Goal: Task Accomplishment & Management: Use online tool/utility

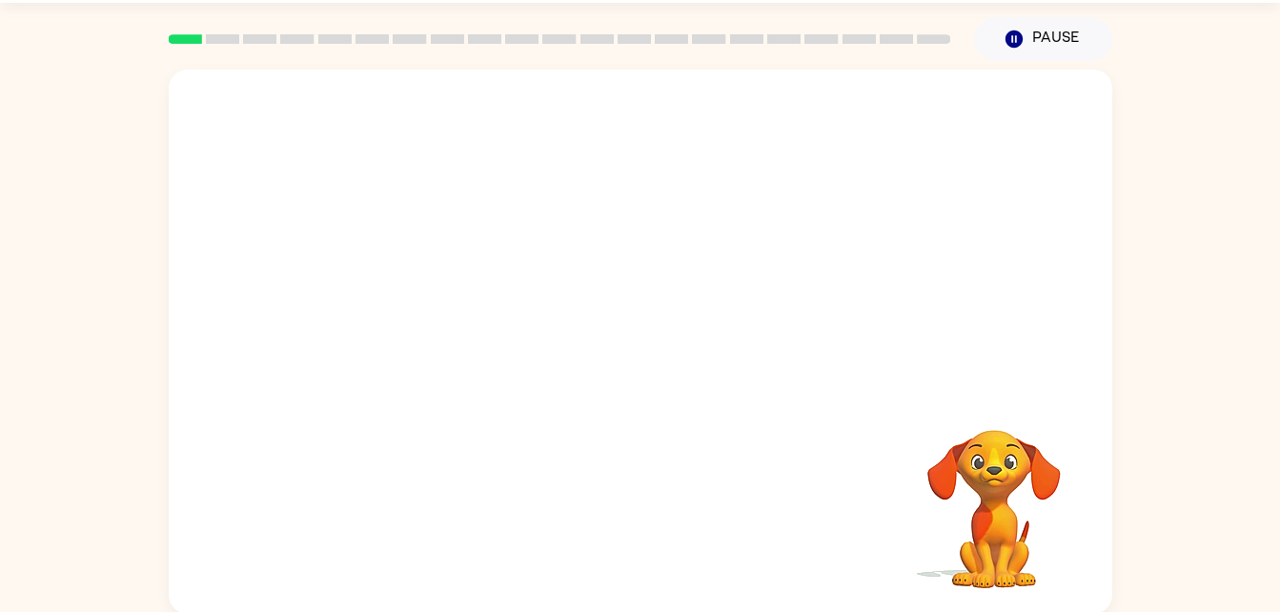
scroll to position [57, 0]
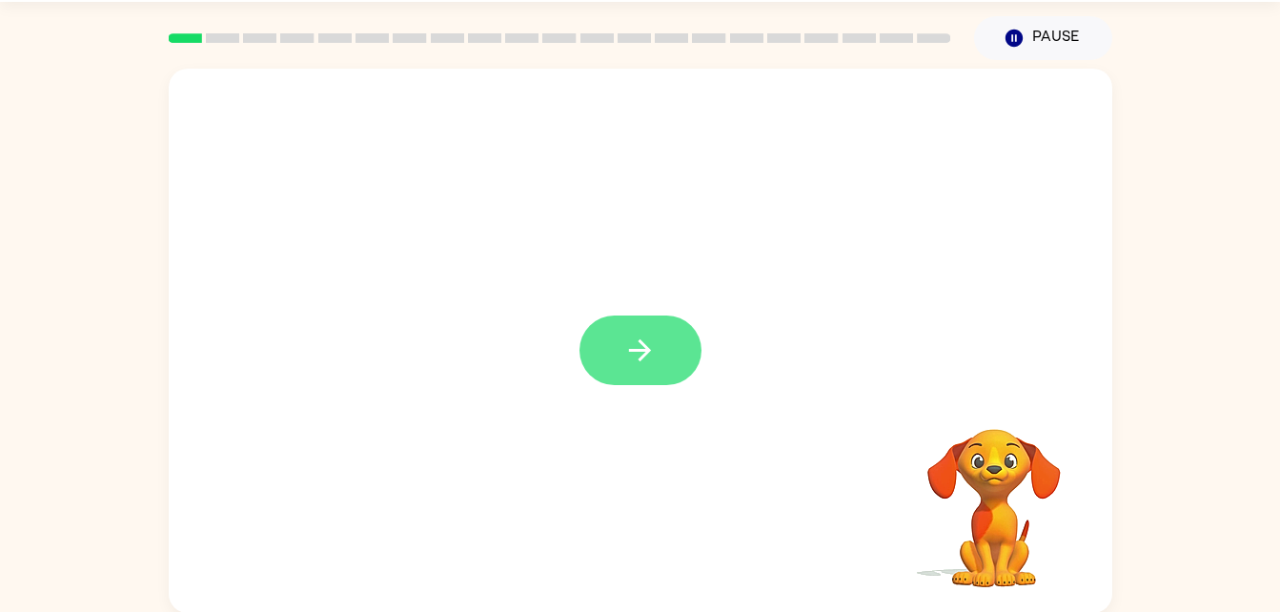
click at [663, 361] on button "button" at bounding box center [641, 351] width 122 height 70
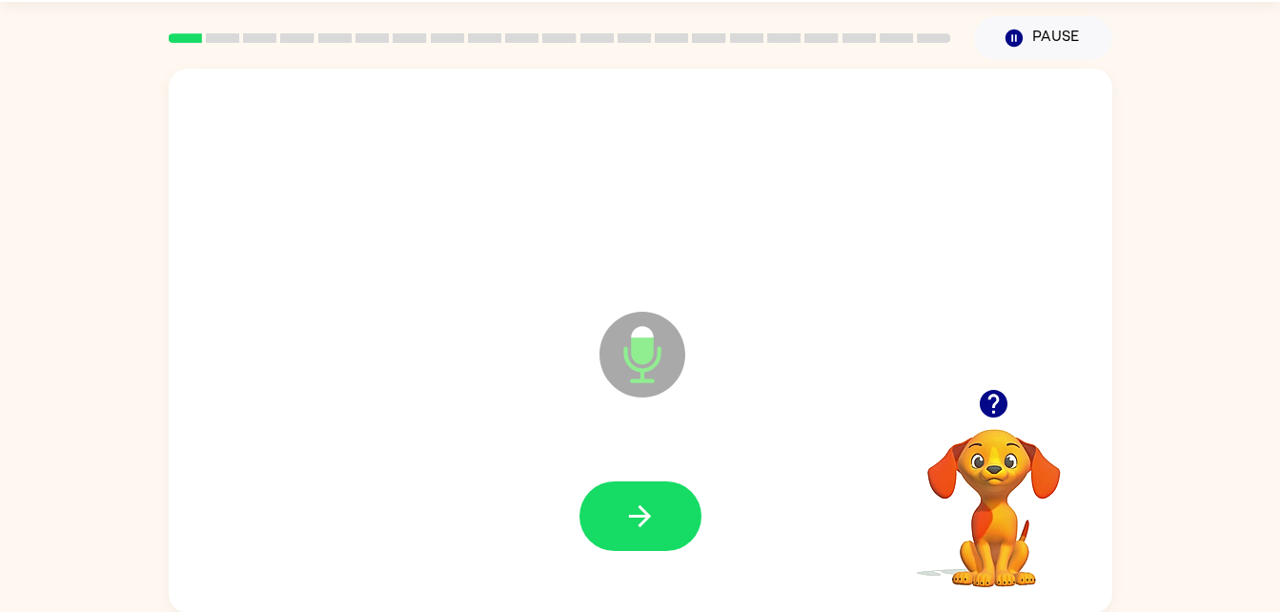
click at [1026, 248] on div at bounding box center [641, 185] width 906 height 156
click at [652, 534] on button "button" at bounding box center [641, 516] width 122 height 70
click at [667, 511] on button "button" at bounding box center [641, 516] width 122 height 70
click at [1002, 405] on icon "button" at bounding box center [994, 404] width 28 height 28
click at [996, 406] on icon "button" at bounding box center [994, 404] width 28 height 28
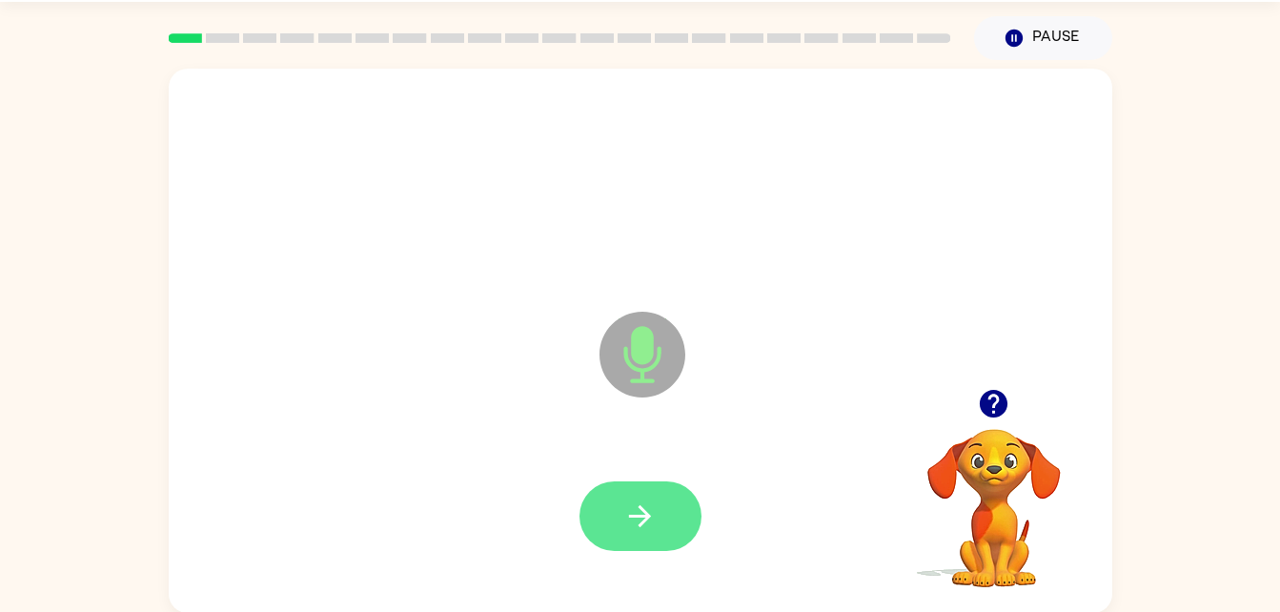
click at [650, 538] on button "button" at bounding box center [641, 516] width 122 height 70
click at [671, 518] on button "button" at bounding box center [641, 516] width 122 height 70
click at [993, 392] on icon "button" at bounding box center [994, 404] width 28 height 28
click at [687, 519] on button "button" at bounding box center [641, 516] width 122 height 70
click at [997, 457] on video "Your browser must support playing .mp4 files to use Literably. Please try using…" at bounding box center [994, 494] width 191 height 191
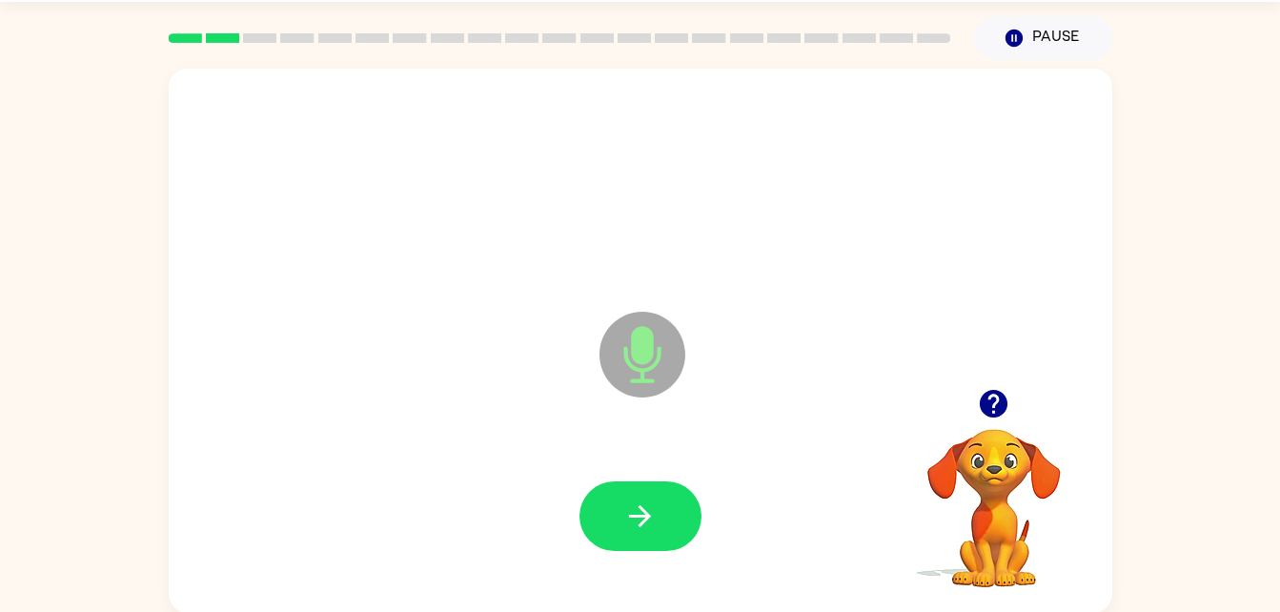
click at [1011, 386] on button "button" at bounding box center [993, 403] width 49 height 49
click at [680, 497] on button "button" at bounding box center [641, 516] width 122 height 70
click at [1011, 408] on button "button" at bounding box center [993, 403] width 49 height 49
click at [1059, 34] on button "Pause Pause" at bounding box center [1043, 38] width 138 height 44
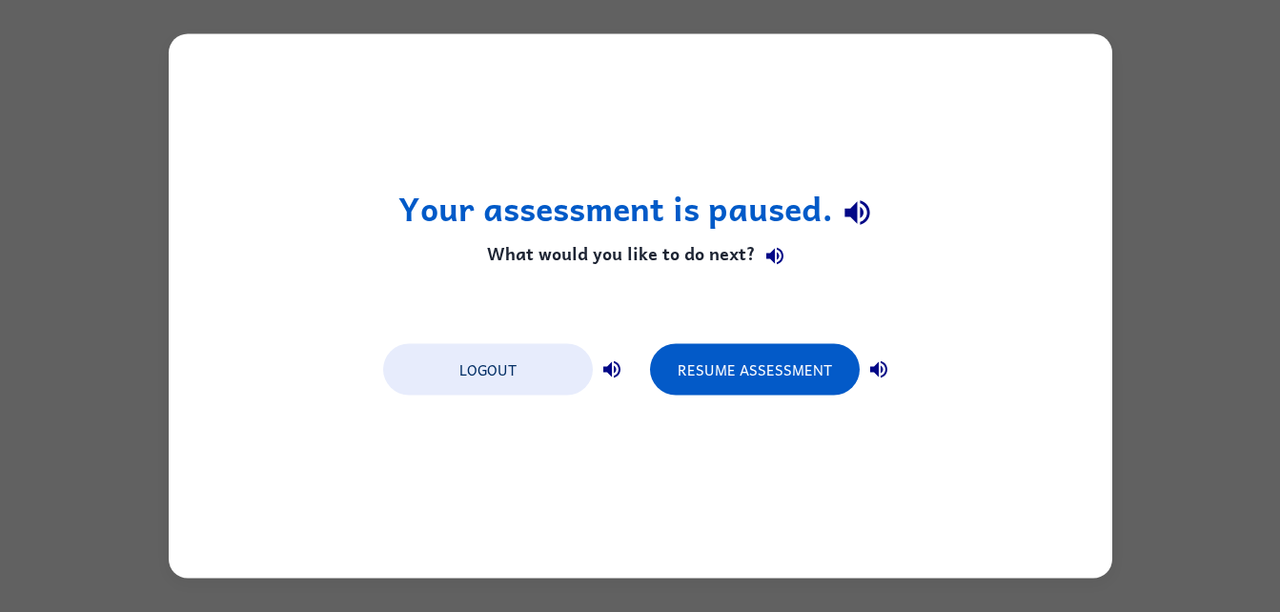
scroll to position [0, 0]
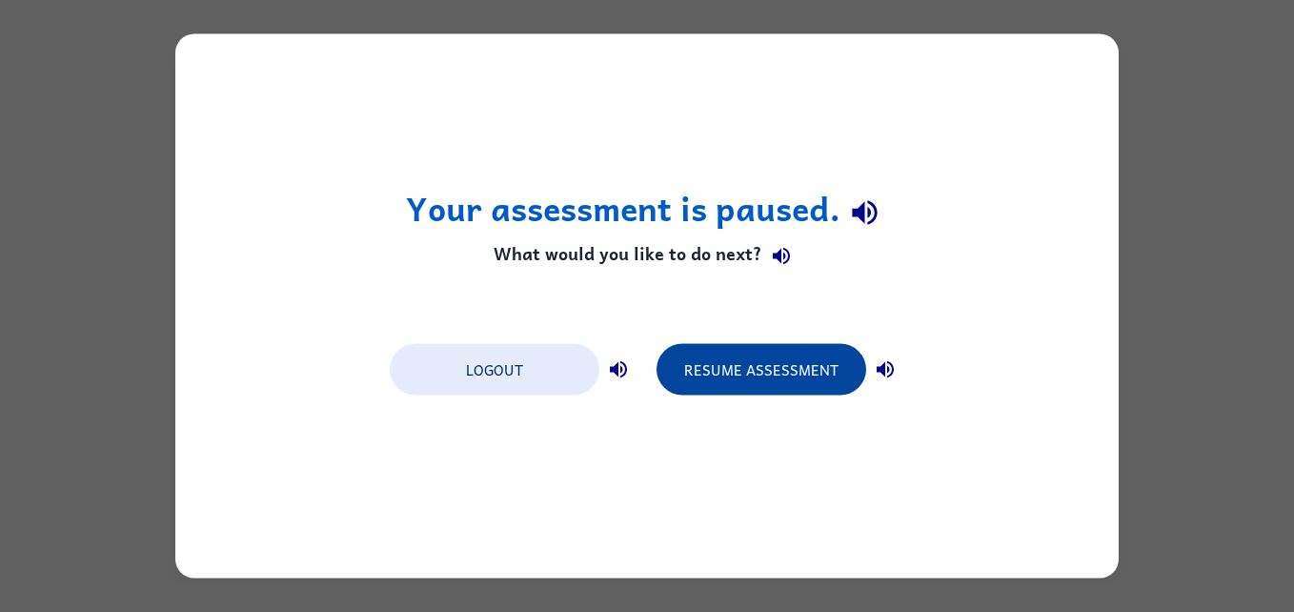
click at [737, 356] on button "Resume Assessment" at bounding box center [762, 369] width 210 height 51
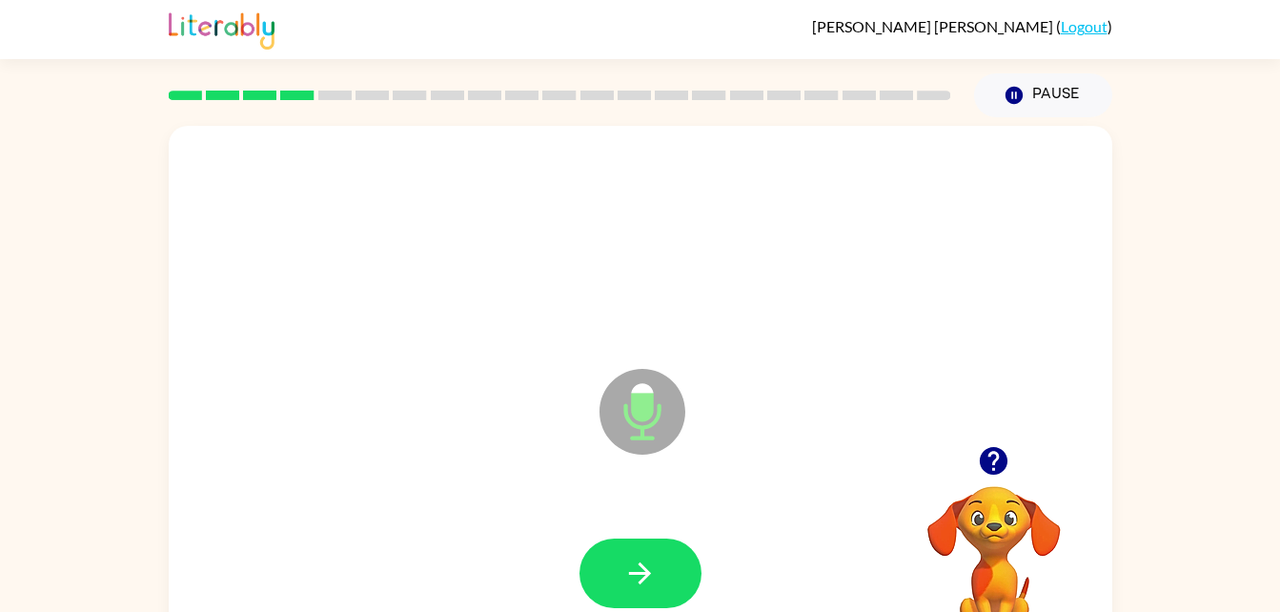
click at [997, 498] on video "Your browser must support playing .mp4 files to use Literably. Please try using…" at bounding box center [994, 552] width 191 height 191
click at [1062, 105] on button "Pause Pause" at bounding box center [1043, 95] width 138 height 44
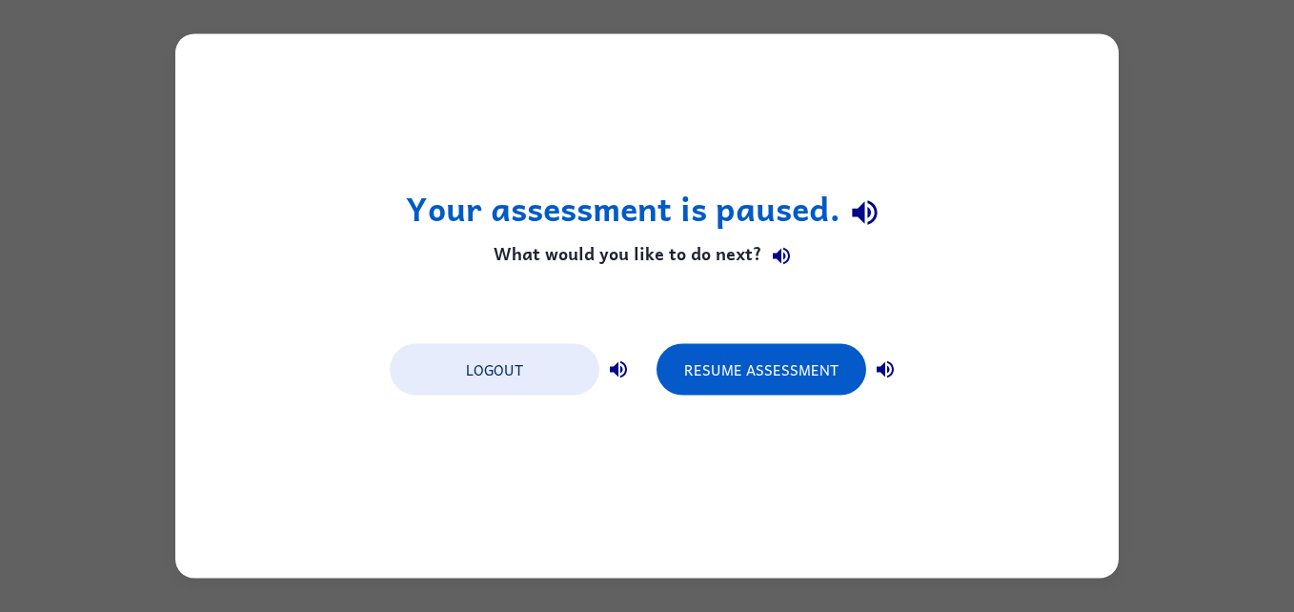
click at [83, 383] on div "Your assessment is paused. What would you like to do next? Logout Resume Assess…" at bounding box center [647, 306] width 1294 height 612
click at [763, 379] on button "Resume Assessment" at bounding box center [762, 369] width 210 height 51
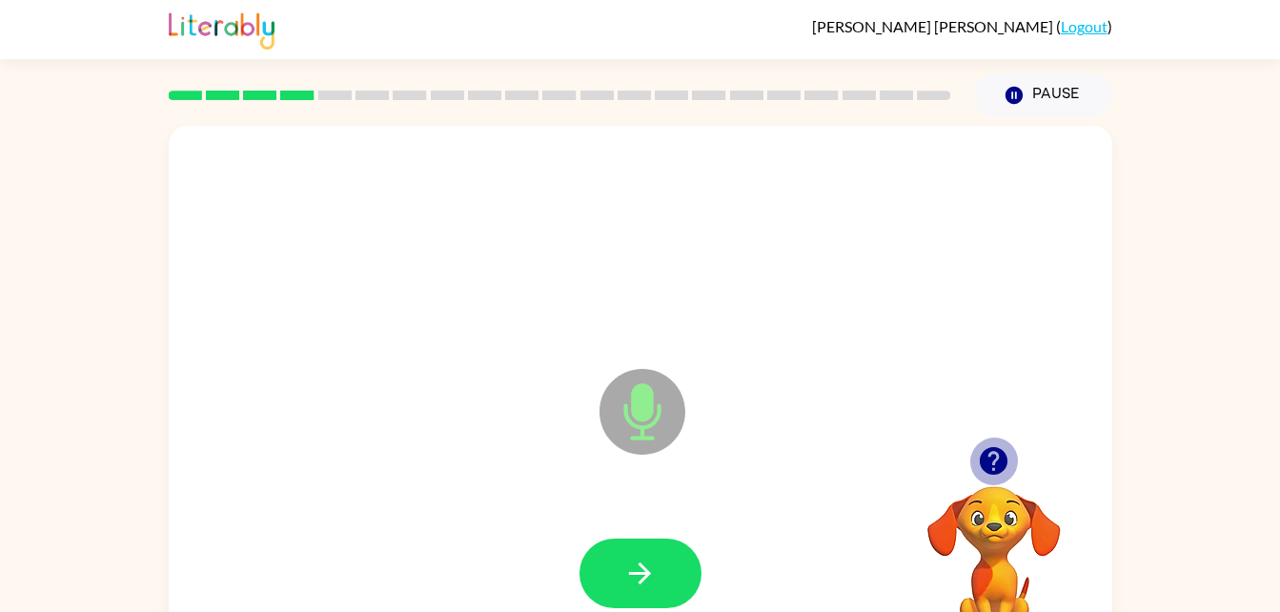
click at [995, 461] on icon "button" at bounding box center [993, 460] width 33 height 33
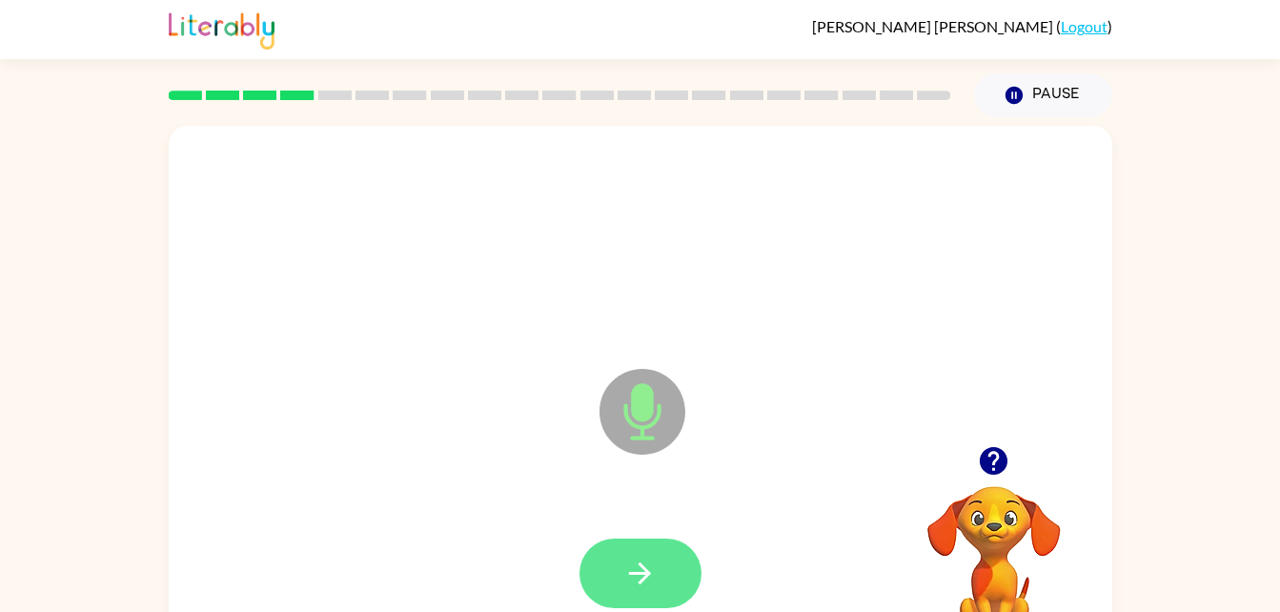
click at [670, 588] on button "button" at bounding box center [641, 574] width 122 height 70
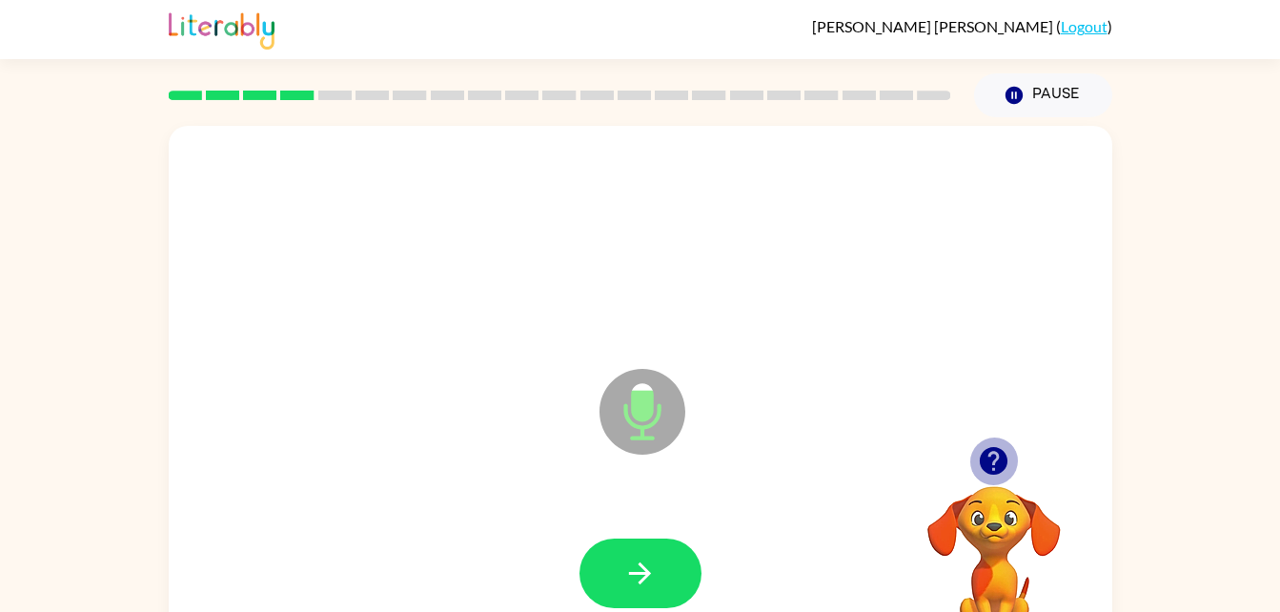
click at [993, 453] on icon "button" at bounding box center [993, 460] width 33 height 33
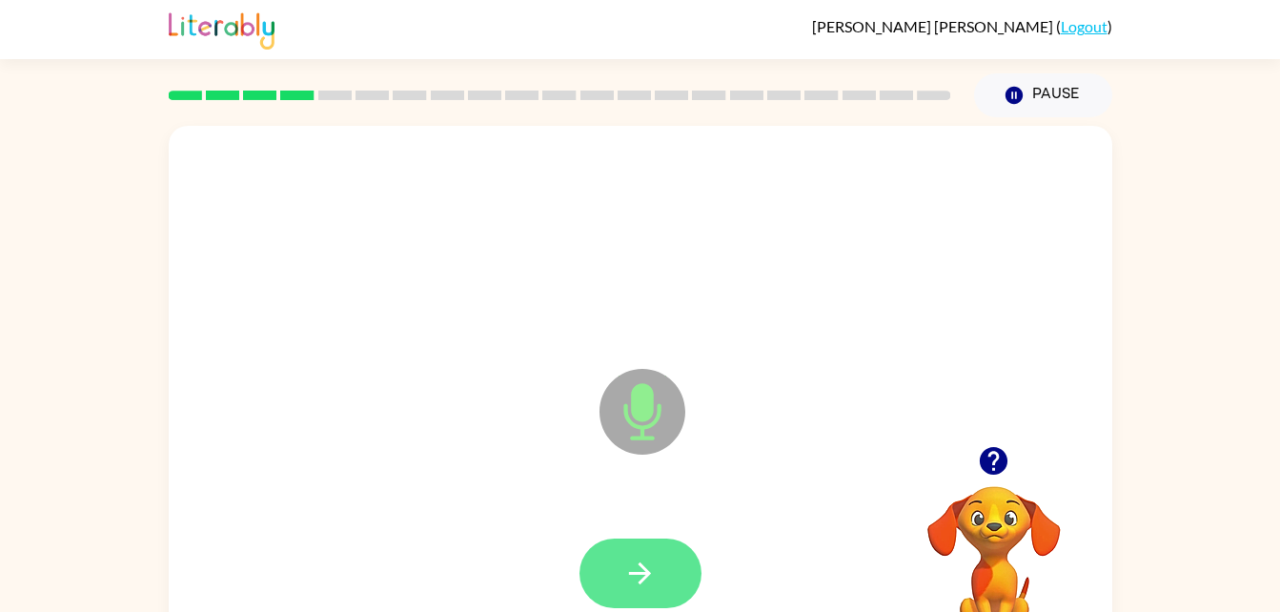
click at [663, 589] on button "button" at bounding box center [641, 574] width 122 height 70
click at [656, 601] on button "button" at bounding box center [641, 574] width 122 height 70
click at [988, 468] on icon "button" at bounding box center [994, 461] width 28 height 28
click at [992, 467] on icon "button" at bounding box center [994, 461] width 28 height 28
click at [637, 582] on icon "button" at bounding box center [639, 573] width 33 height 33
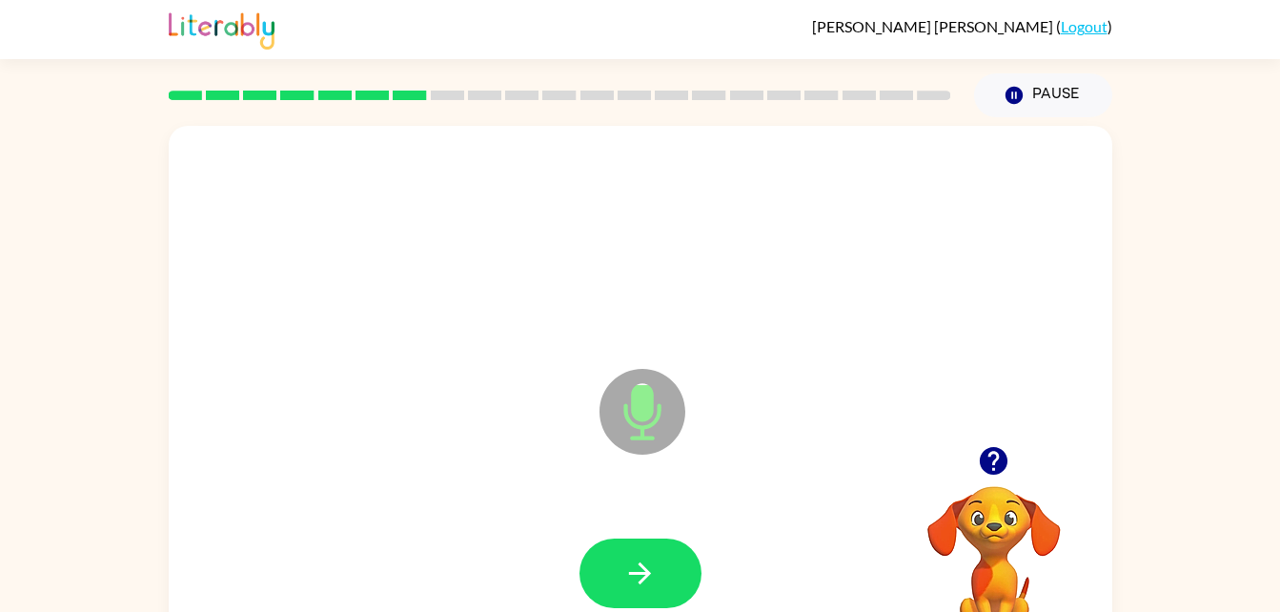
click at [985, 458] on icon "button" at bounding box center [994, 461] width 28 height 28
click at [997, 473] on icon "button" at bounding box center [994, 461] width 28 height 28
click at [670, 572] on button "button" at bounding box center [641, 574] width 122 height 70
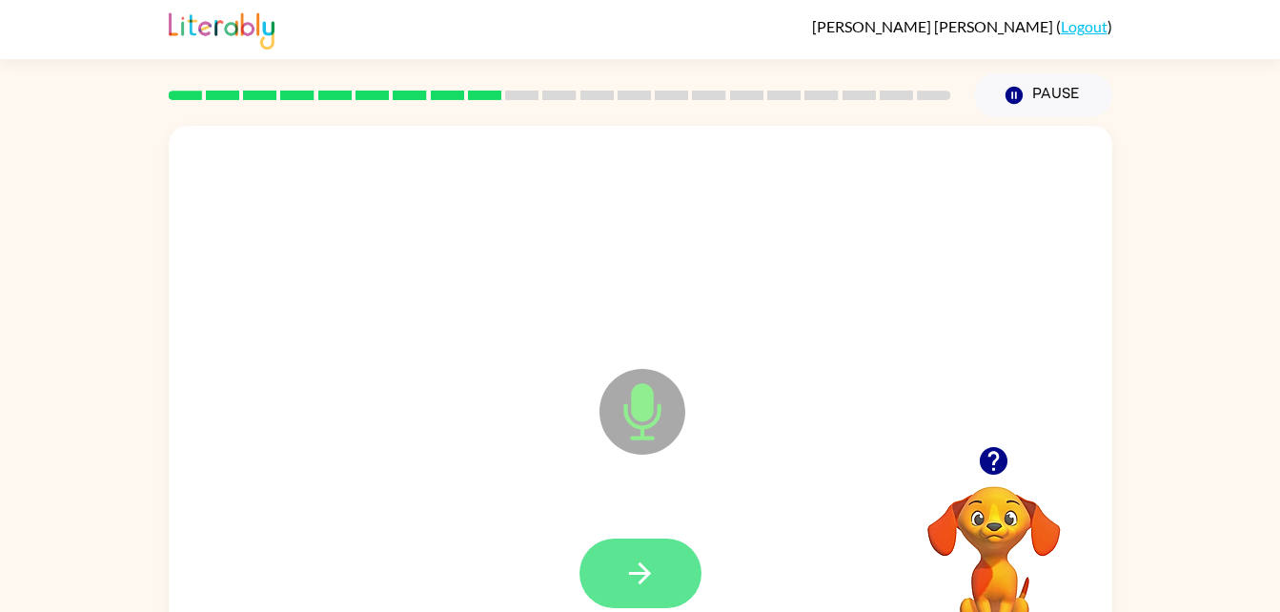
click at [642, 578] on icon "button" at bounding box center [639, 573] width 33 height 33
click at [647, 575] on icon "button" at bounding box center [640, 573] width 22 height 22
click at [655, 566] on icon "button" at bounding box center [639, 573] width 33 height 33
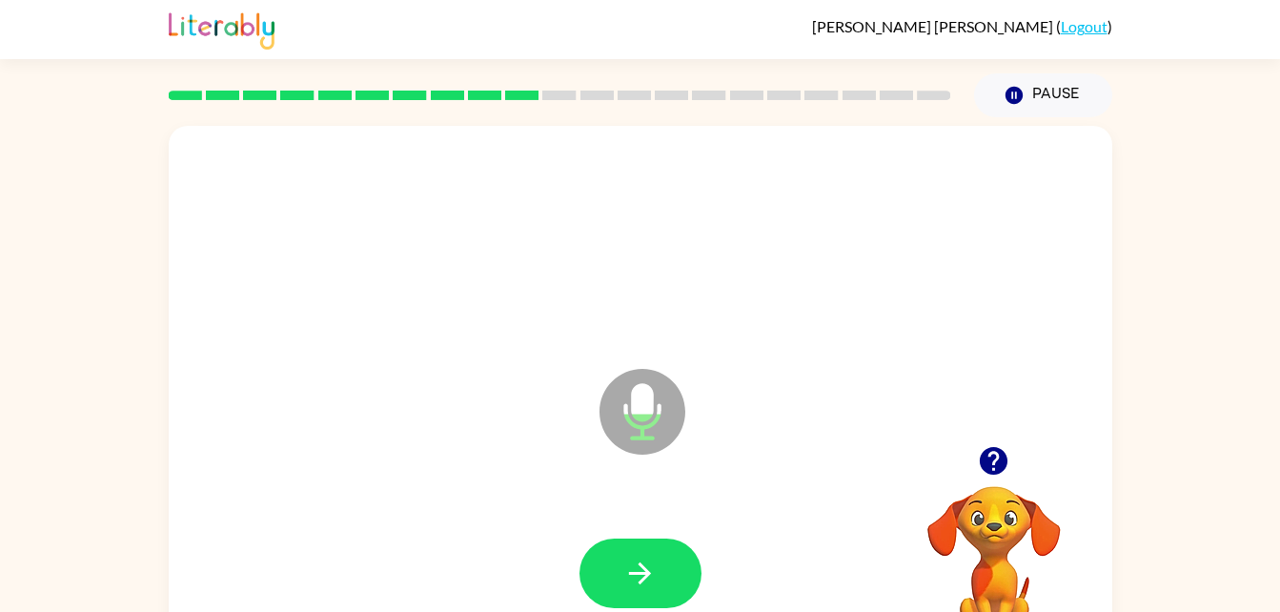
click at [995, 451] on icon "button" at bounding box center [994, 461] width 28 height 28
click at [990, 438] on div "Microphone The Microphone is here when it is your turn to talk" at bounding box center [641, 398] width 944 height 544
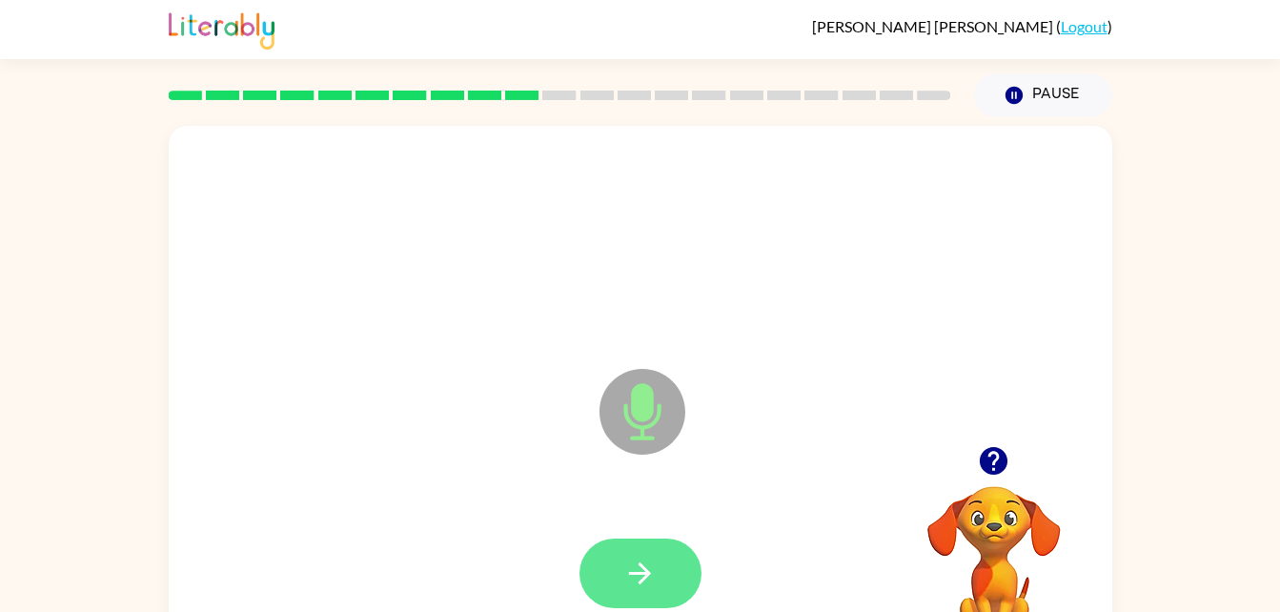
click at [642, 583] on icon "button" at bounding box center [639, 573] width 33 height 33
click at [663, 579] on button "button" at bounding box center [641, 574] width 122 height 70
click at [650, 570] on icon "button" at bounding box center [639, 573] width 33 height 33
click at [668, 568] on button "button" at bounding box center [641, 574] width 122 height 70
click at [676, 565] on button "button" at bounding box center [641, 574] width 122 height 70
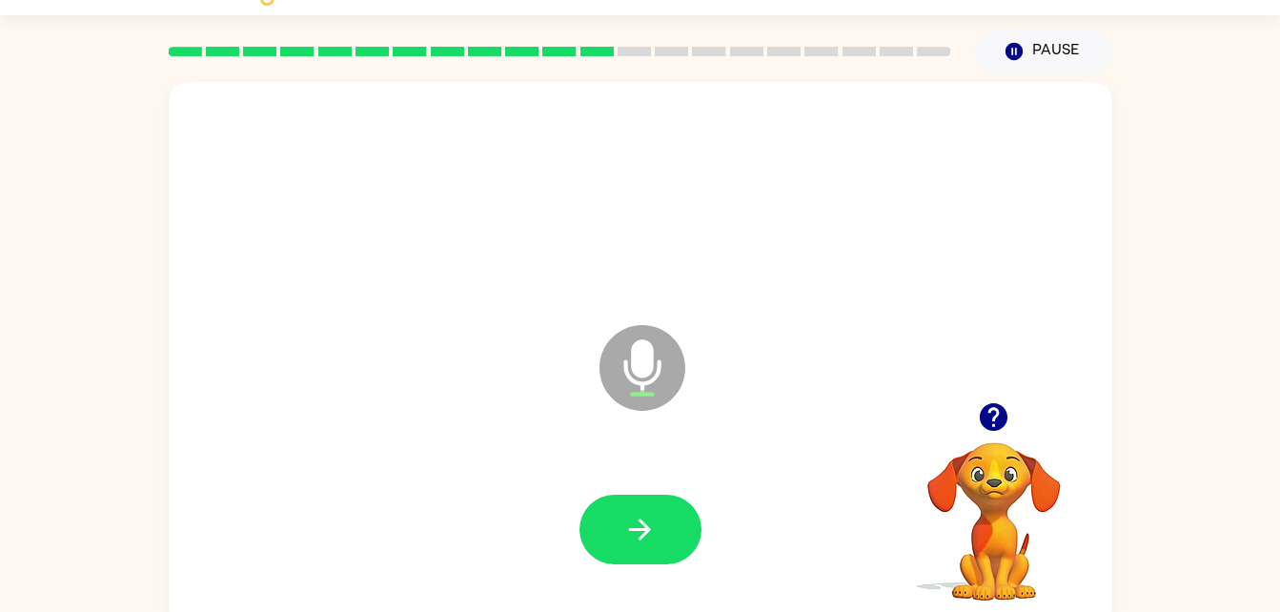
scroll to position [58, 0]
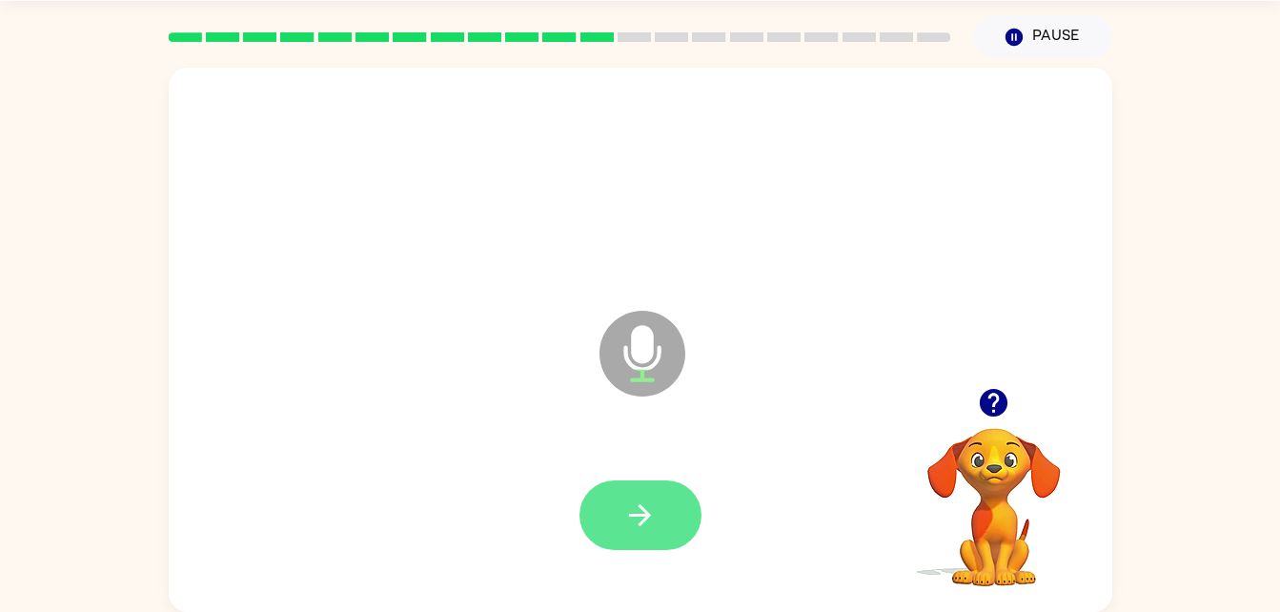
click at [656, 521] on icon "button" at bounding box center [639, 515] width 33 height 33
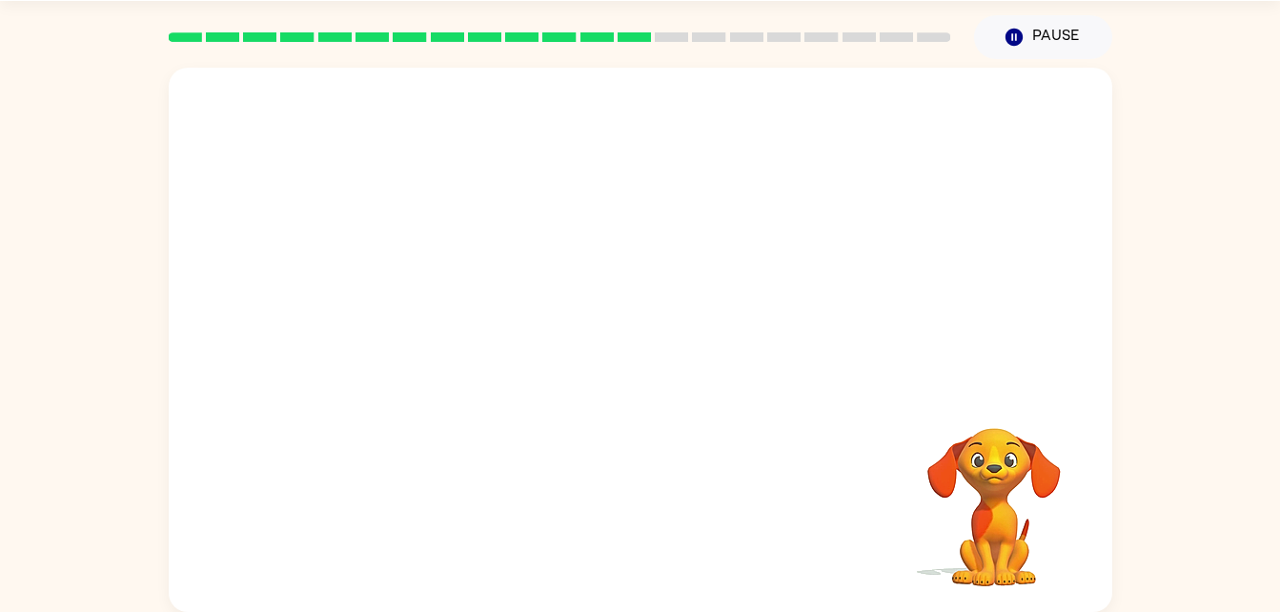
click at [677, 576] on div "Your browser must support playing .mp4 files to use Literably. Please try using…" at bounding box center [641, 340] width 944 height 544
click at [677, 577] on div "Your browser must support playing .mp4 files to use Literably. Please try using…" at bounding box center [641, 340] width 944 height 544
click at [677, 577] on div at bounding box center [641, 516] width 906 height 156
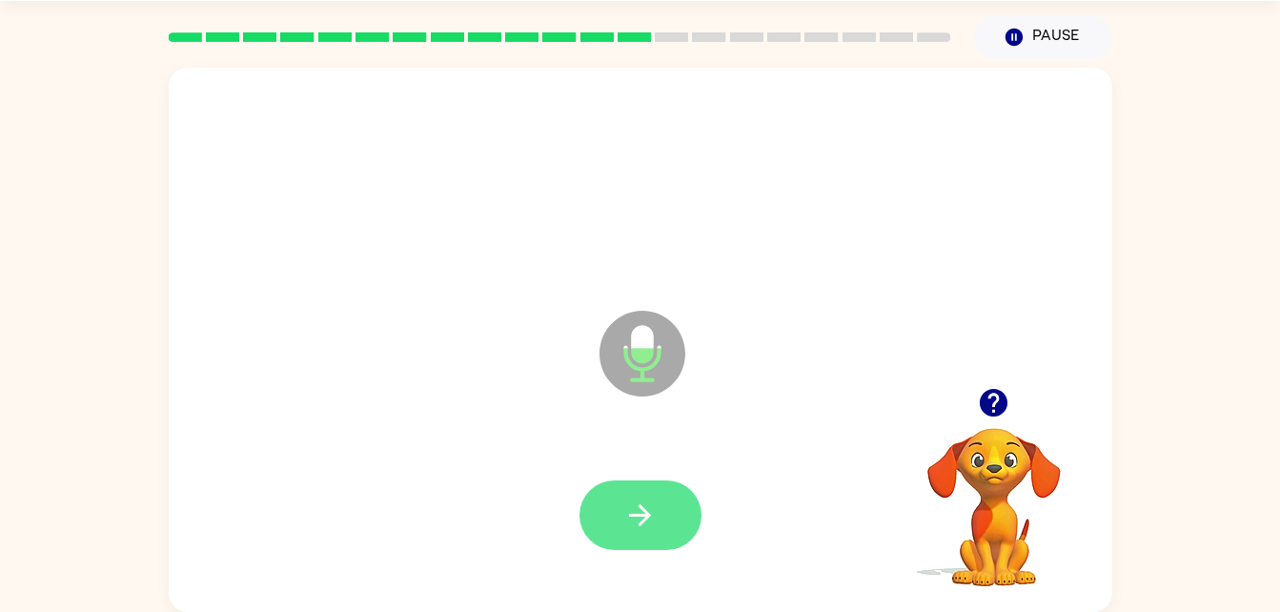
click at [640, 518] on icon "button" at bounding box center [639, 515] width 33 height 33
click at [664, 516] on button "button" at bounding box center [641, 515] width 122 height 70
click at [682, 517] on button "button" at bounding box center [641, 515] width 122 height 70
click at [666, 531] on button "button" at bounding box center [641, 515] width 122 height 70
click at [647, 490] on button "button" at bounding box center [641, 515] width 122 height 70
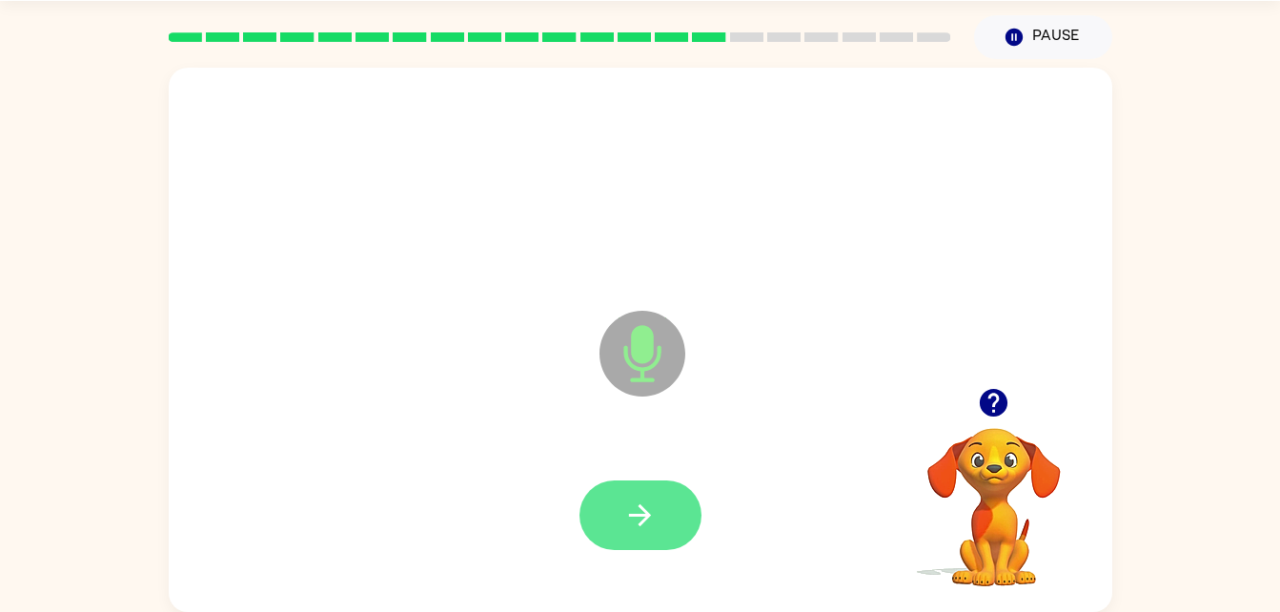
click at [658, 498] on button "button" at bounding box center [641, 515] width 122 height 70
click at [676, 502] on button "button" at bounding box center [641, 515] width 122 height 70
click at [680, 508] on button "button" at bounding box center [641, 515] width 122 height 70
click at [646, 523] on icon "button" at bounding box center [639, 515] width 33 height 33
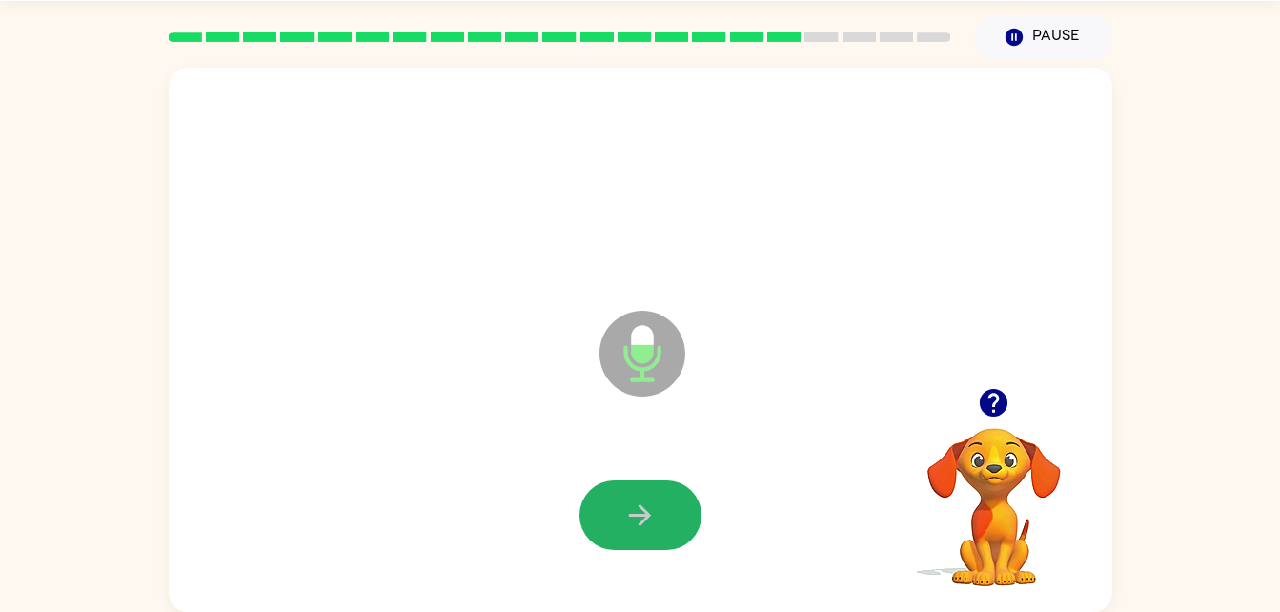
click at [630, 485] on button "button" at bounding box center [641, 515] width 122 height 70
click at [1008, 417] on icon "button" at bounding box center [993, 402] width 33 height 33
click at [634, 516] on icon "button" at bounding box center [640, 515] width 22 height 22
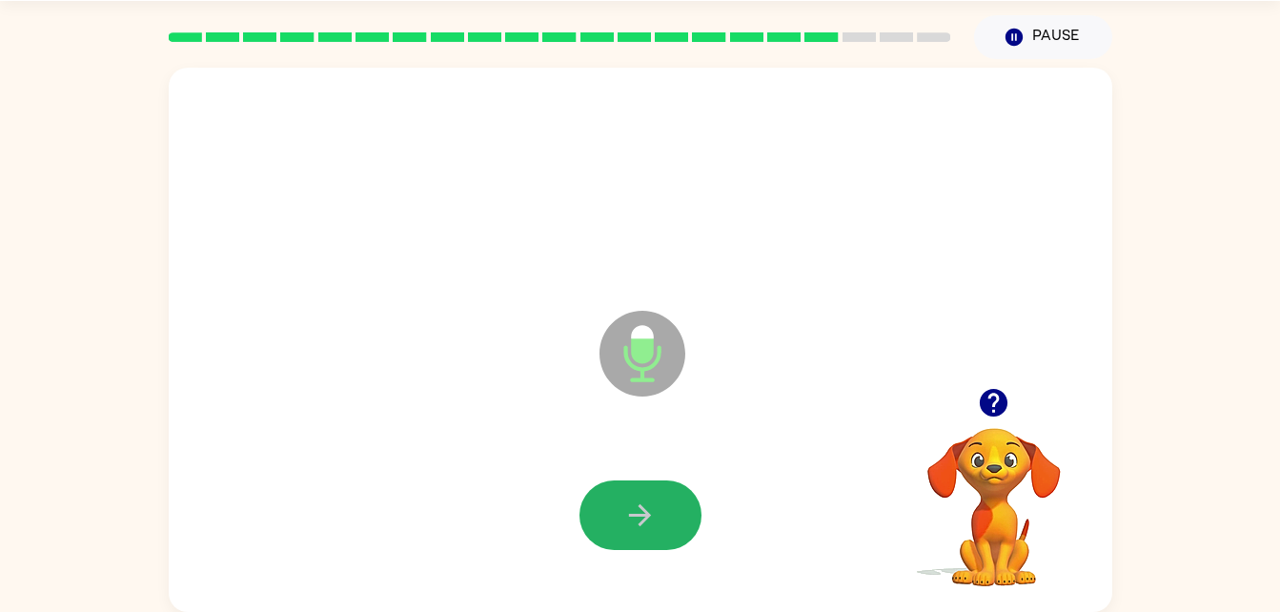
click at [634, 516] on icon "button" at bounding box center [640, 515] width 22 height 22
click at [983, 418] on icon "button" at bounding box center [993, 402] width 33 height 33
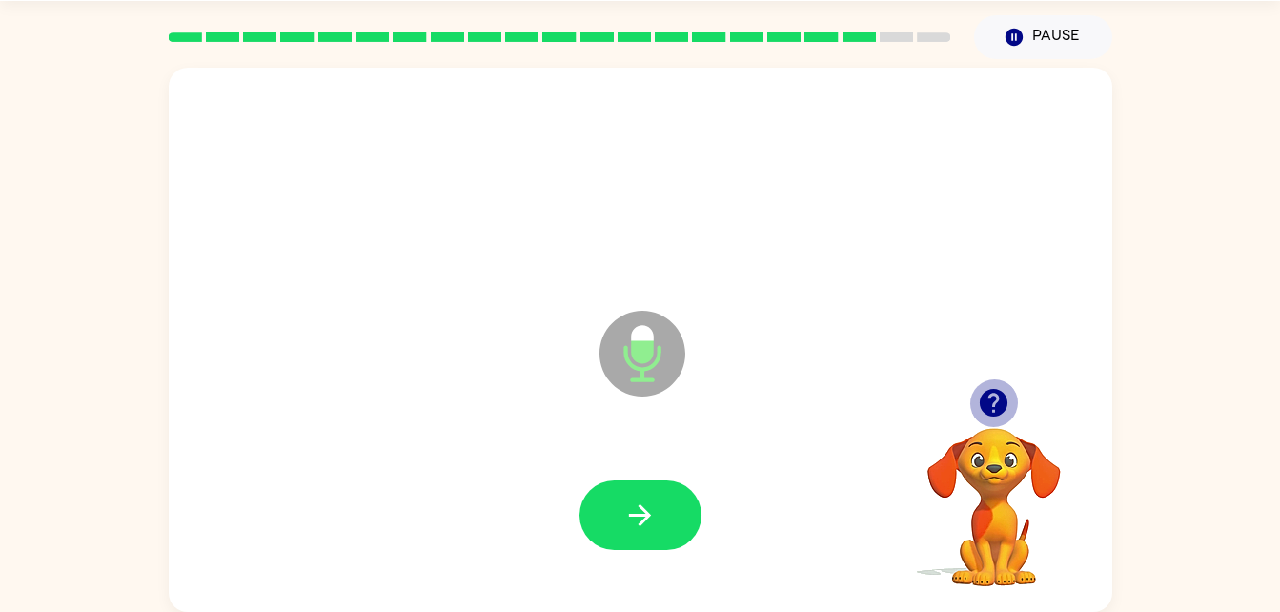
click at [992, 397] on icon "button" at bounding box center [994, 403] width 28 height 28
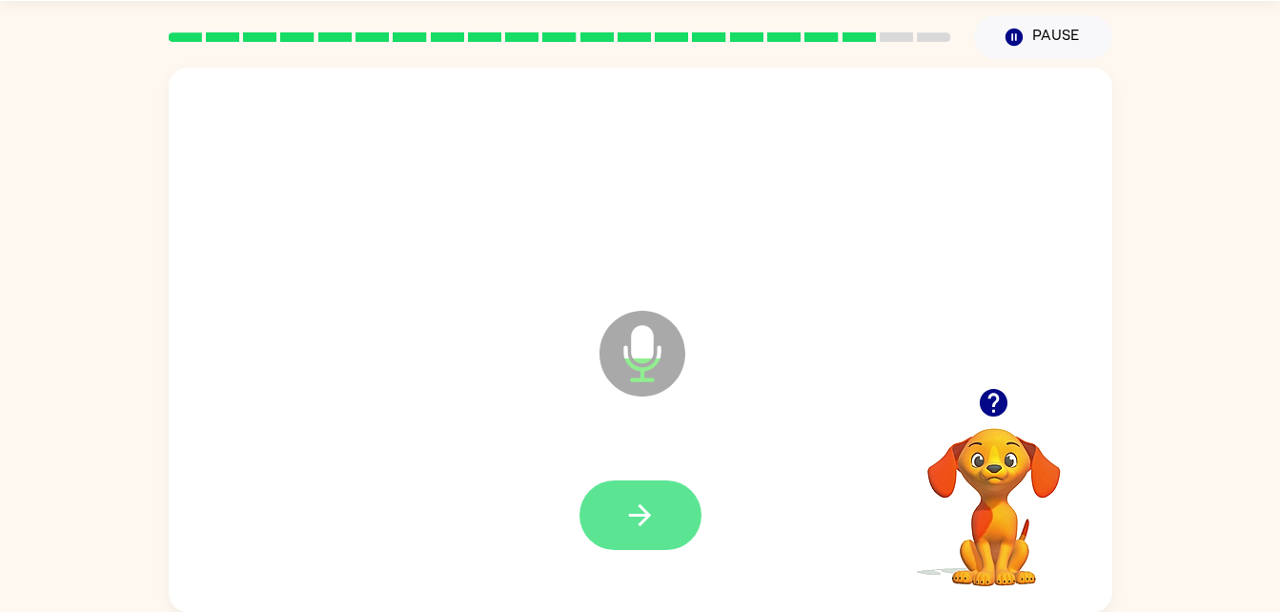
click at [666, 514] on button "button" at bounding box center [641, 515] width 122 height 70
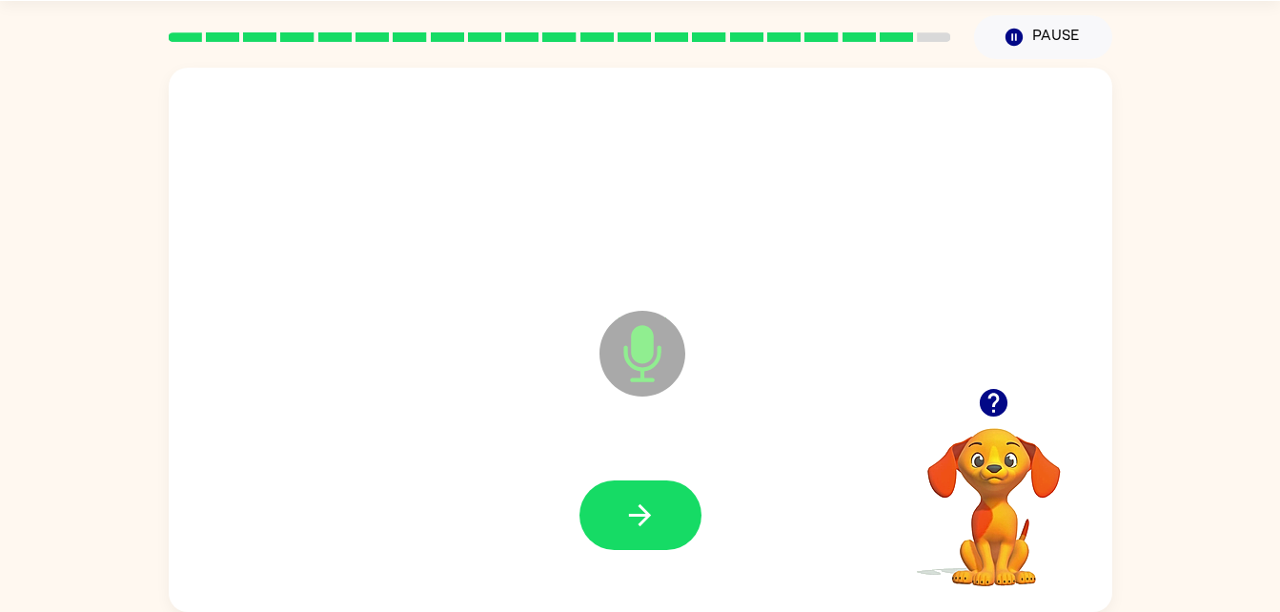
click at [666, 514] on button "button" at bounding box center [641, 515] width 122 height 70
click at [641, 527] on icon "button" at bounding box center [639, 515] width 33 height 33
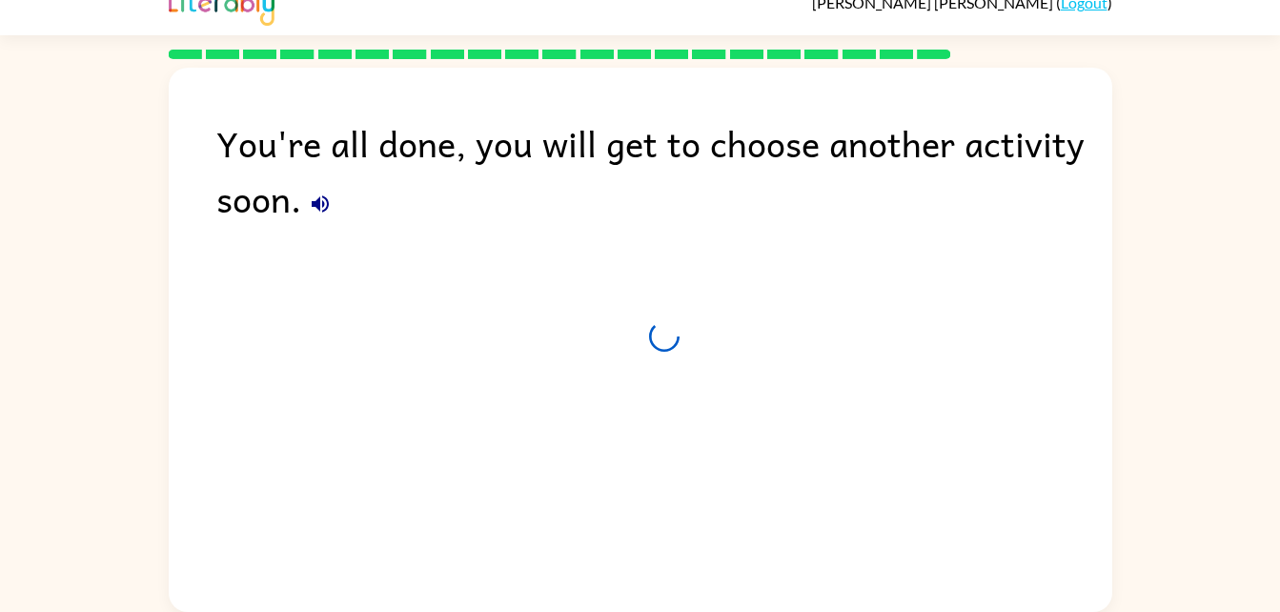
scroll to position [24, 0]
